Goal: Navigation & Orientation: Understand site structure

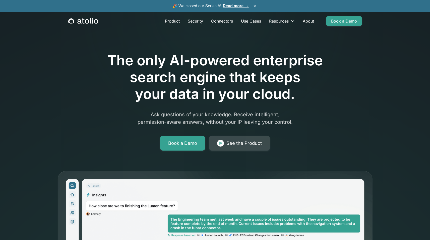
click at [250, 148] on link "See the Product" at bounding box center [239, 143] width 61 height 15
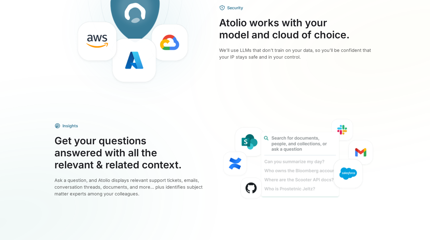
scroll to position [827, 0]
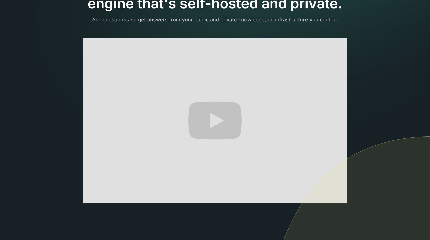
scroll to position [63, 0]
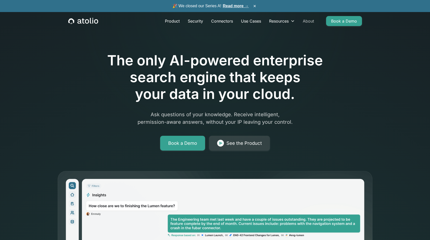
click at [306, 20] on link "About" at bounding box center [308, 21] width 19 height 10
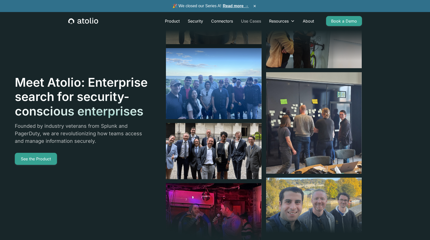
click at [251, 22] on link "Use Cases" at bounding box center [251, 21] width 28 height 10
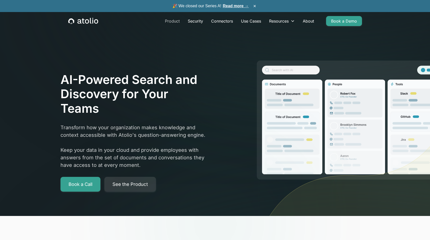
click at [173, 20] on link "Product" at bounding box center [172, 21] width 23 height 10
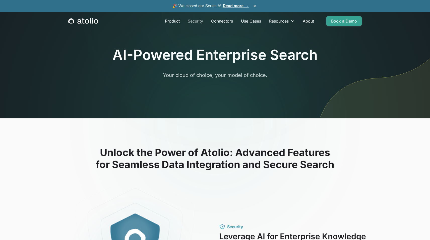
click at [194, 22] on link "Security" at bounding box center [195, 21] width 23 height 10
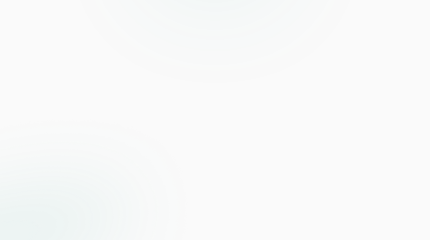
scroll to position [412, 0]
